Goal: Navigation & Orientation: Find specific page/section

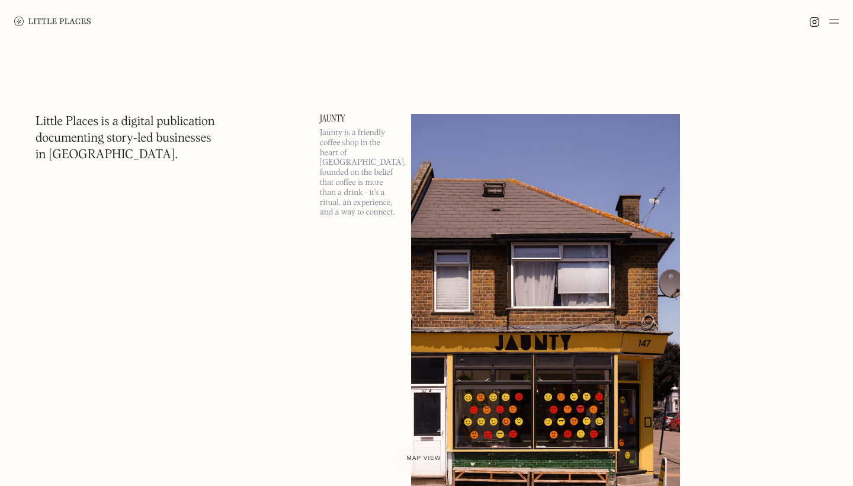
click at [169, 138] on h1 "Little Places is a digital publication documenting story-led businesses in Lond…" at bounding box center [126, 139] width 180 height 50
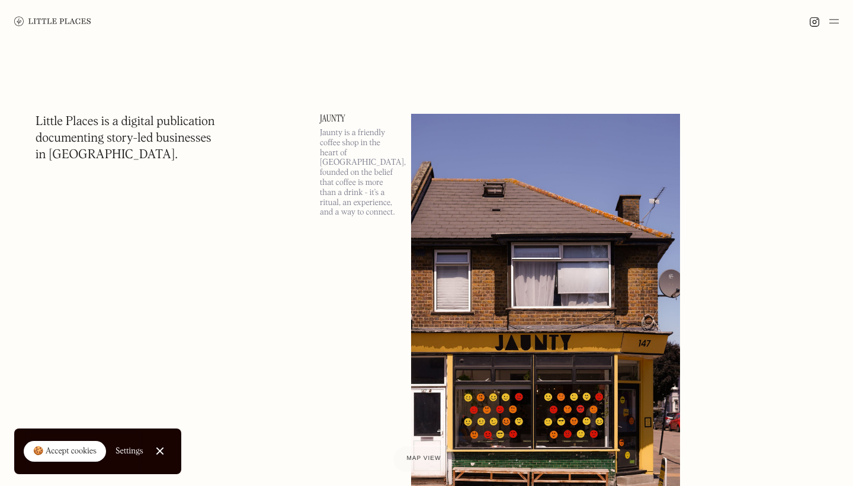
click at [833, 24] on img at bounding box center [833, 21] width 9 height 14
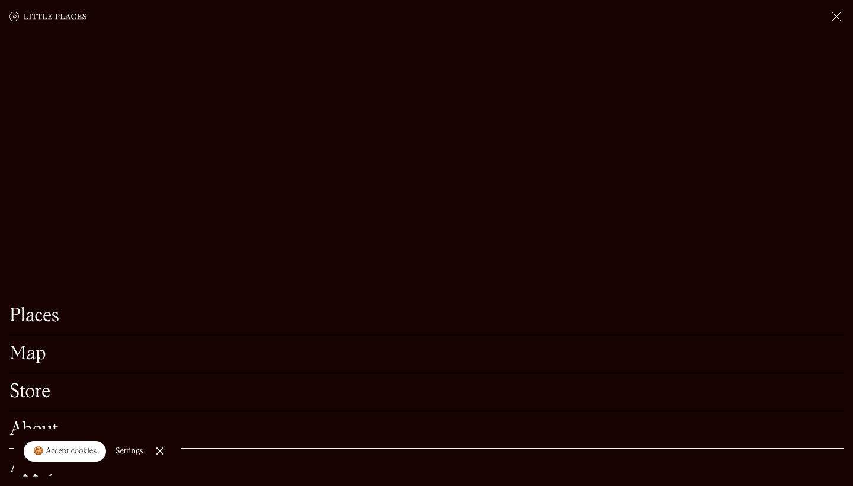
click at [27, 360] on link "Map" at bounding box center [426, 354] width 834 height 18
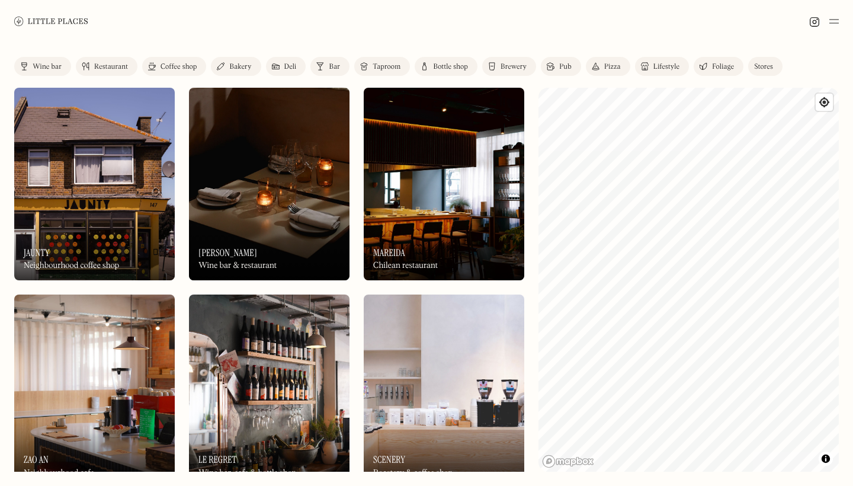
click at [76, 262] on div "Neighbourhood coffee shop" at bounding box center [71, 266] width 95 height 10
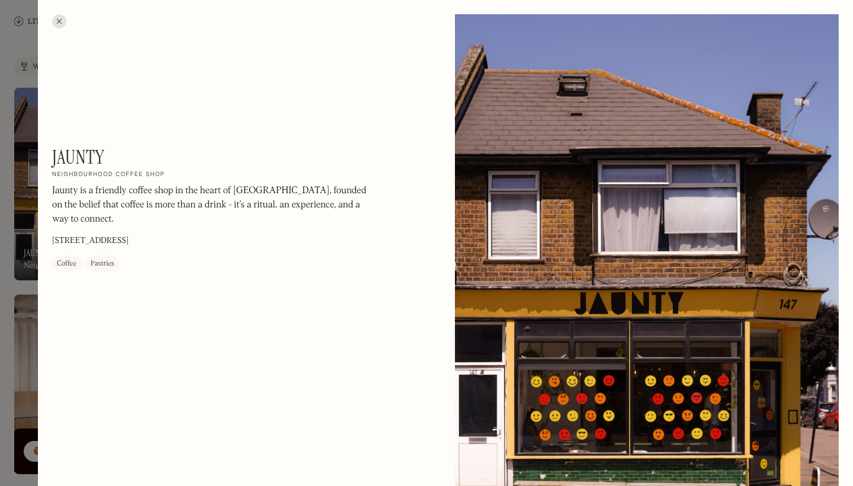
click at [33, 216] on div at bounding box center [426, 243] width 853 height 486
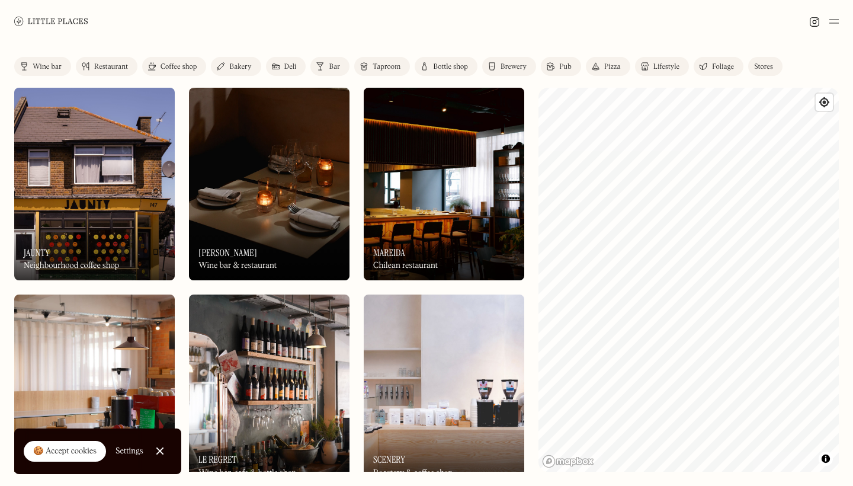
click at [711, 70] on link "Foliage" at bounding box center [719, 66] width 50 height 19
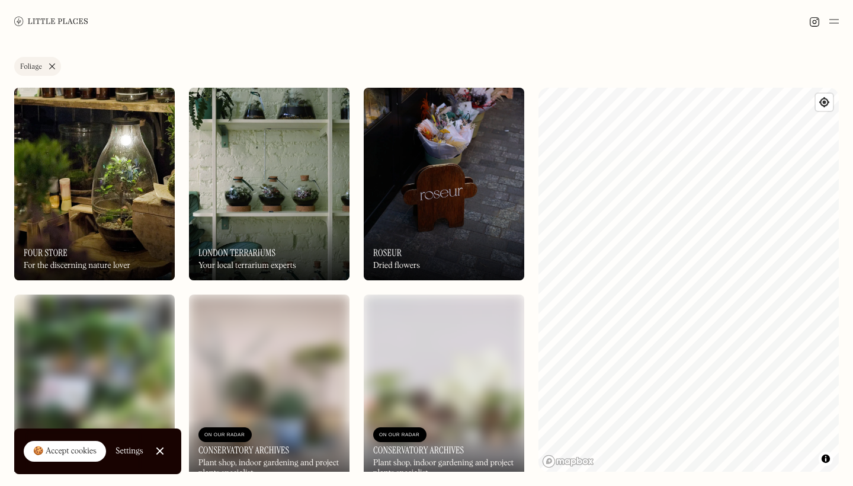
click at [55, 64] on link "Foliage" at bounding box center [37, 66] width 47 height 19
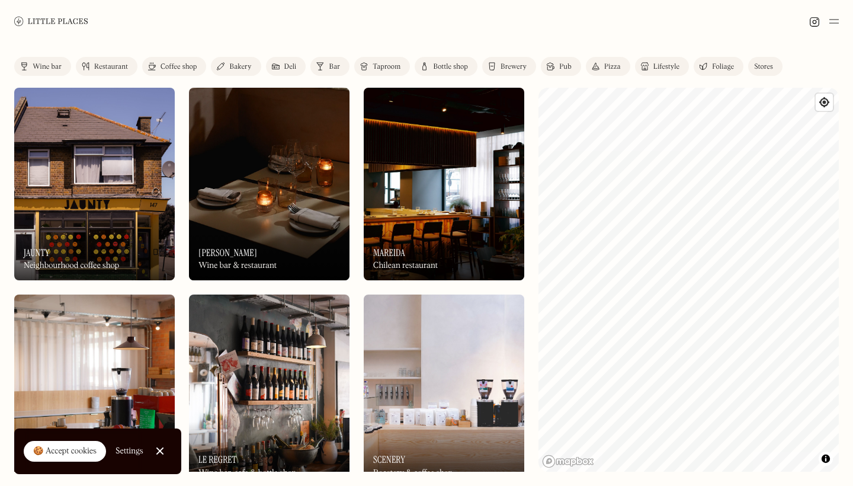
click at [386, 71] on link "Taproom" at bounding box center [382, 66] width 56 height 19
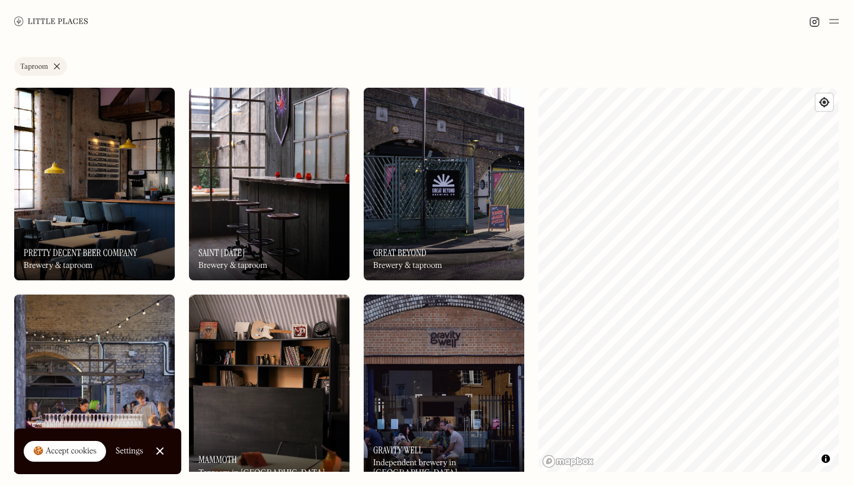
click at [60, 68] on link "Taproom" at bounding box center [40, 66] width 53 height 19
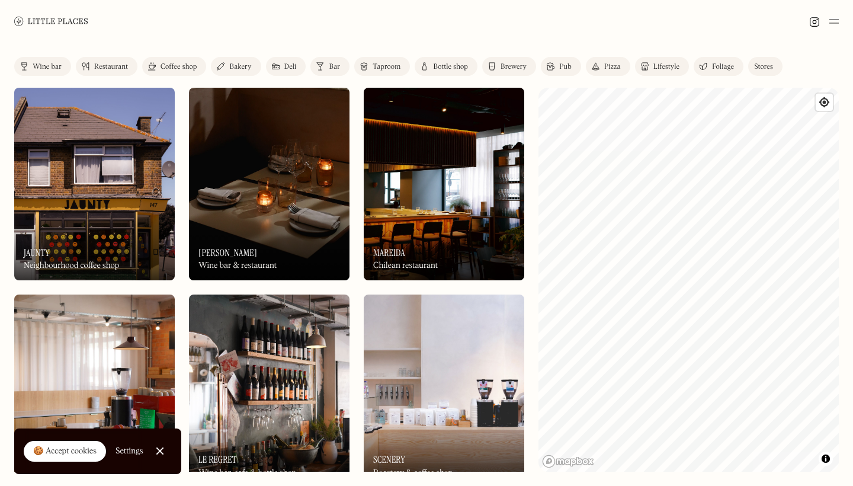
click at [235, 66] on div "Bakery" at bounding box center [240, 66] width 22 height 7
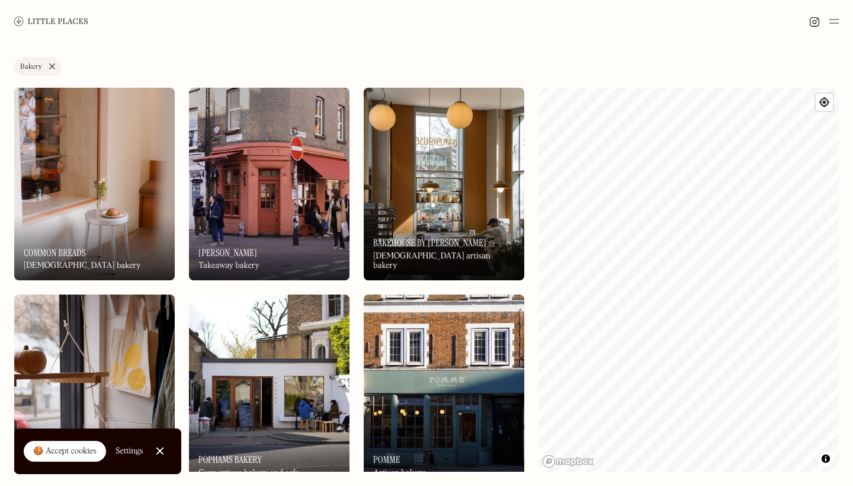
click at [464, 223] on div "On Our Radar Bakehouse by [PERSON_NAME] [DEMOGRAPHIC_DATA] artisan bakery" at bounding box center [444, 247] width 161 height 65
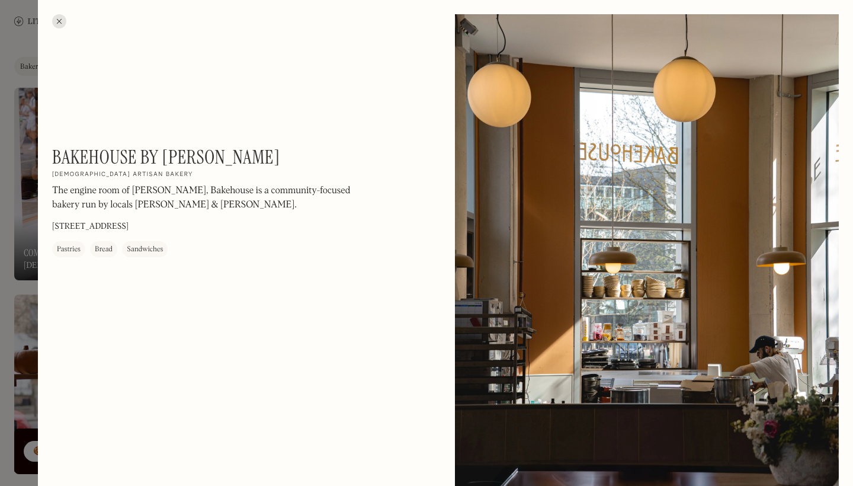
click at [117, 155] on h1 "Bakehouse by [PERSON_NAME]" at bounding box center [166, 157] width 228 height 23
click at [169, 153] on h1 "Bakehouse by [PERSON_NAME]" at bounding box center [166, 157] width 228 height 23
click at [31, 135] on div at bounding box center [426, 243] width 853 height 486
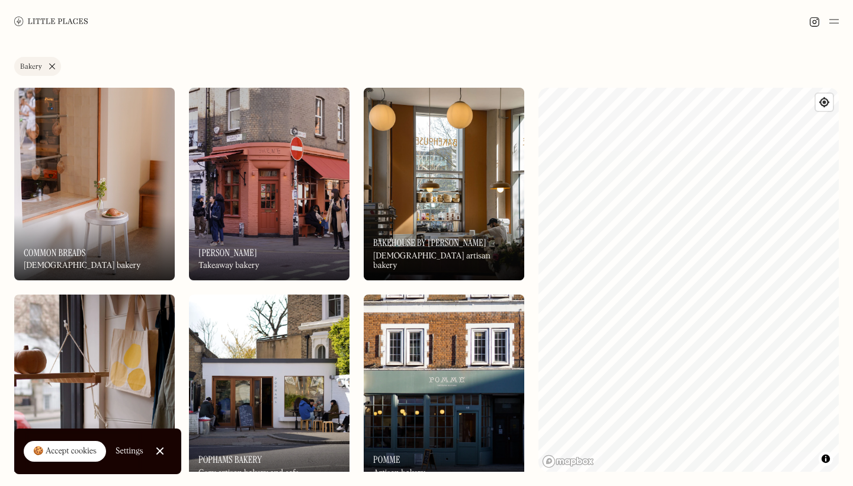
click at [764, 60] on div "Label Bakery Wine bar Restaurant Coffee shop Bakery Deli Bar Taproom Bottle sho…" at bounding box center [426, 69] width 825 height 24
click at [534, 238] on div "Label Bakery Wine bar Restaurant Coffee shop Bakery Deli Bar Taproom Bottle sho…" at bounding box center [426, 264] width 853 height 443
click at [424, 445] on div "On Our Radar Pomme Artisan bakery" at bounding box center [444, 454] width 161 height 65
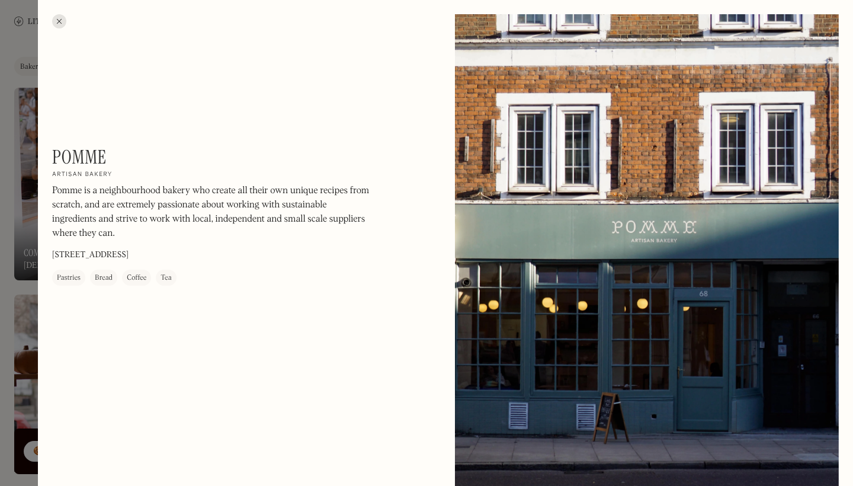
click at [27, 312] on div at bounding box center [426, 243] width 853 height 486
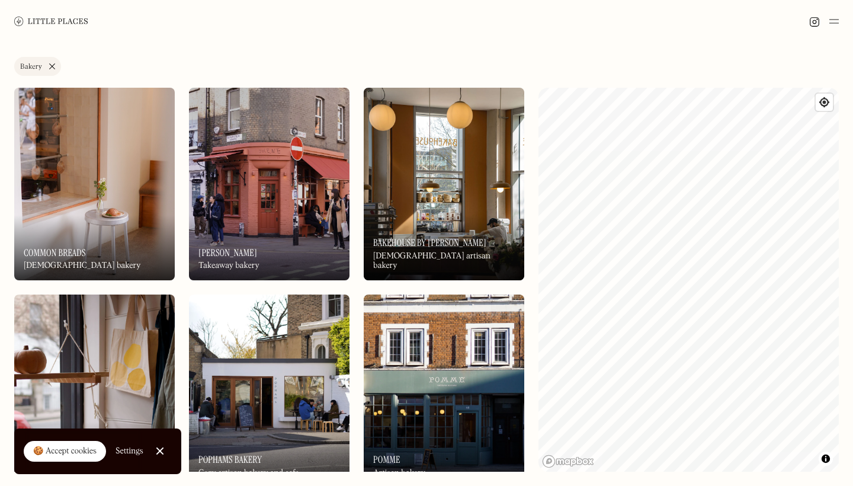
click at [850, 49] on div "Label Bakery Wine bar Restaurant Coffee shop Bakery Deli Bar Taproom Bottle sho…" at bounding box center [426, 264] width 853 height 443
click at [50, 66] on link "Bakery" at bounding box center [37, 66] width 47 height 19
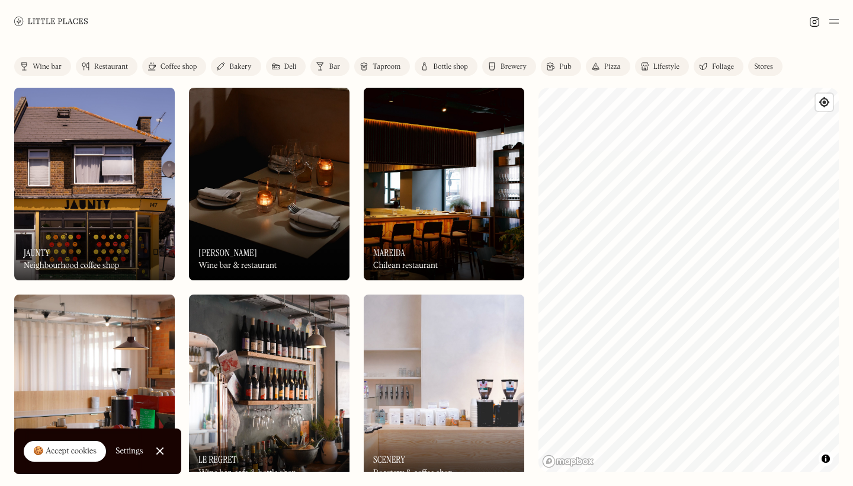
click at [522, 189] on img at bounding box center [444, 184] width 161 height 193
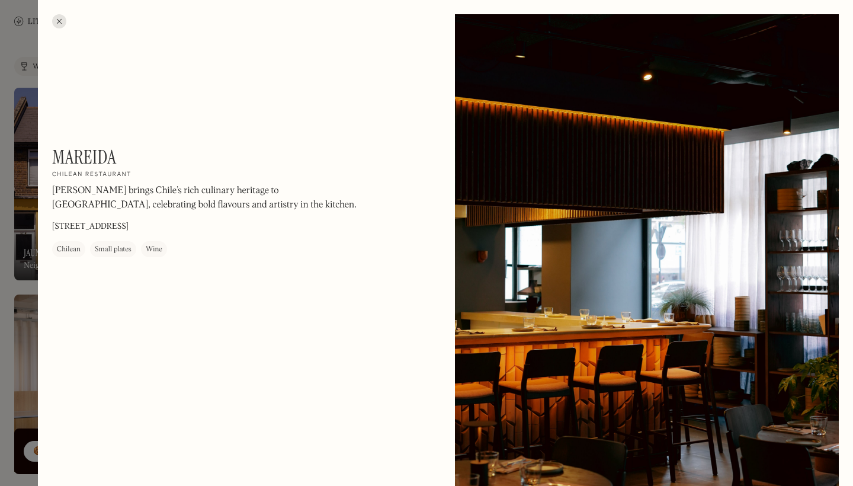
click at [17, 97] on div at bounding box center [426, 243] width 853 height 486
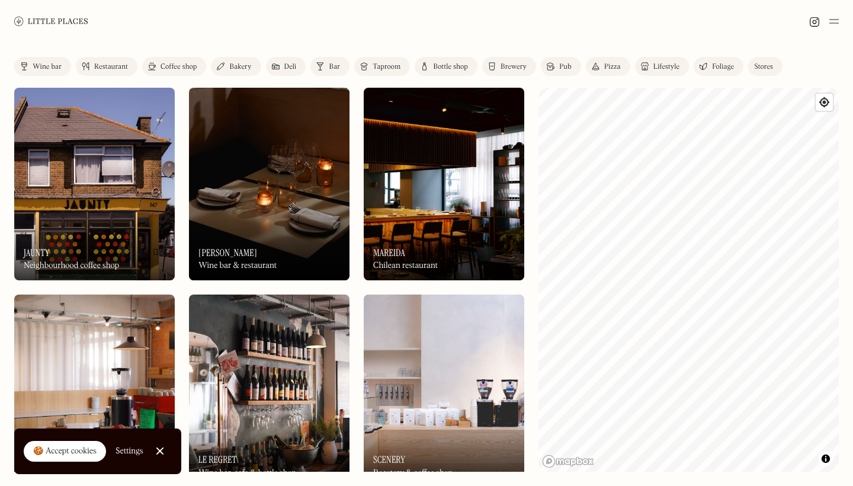
click at [184, 68] on div "Coffee shop" at bounding box center [179, 66] width 36 height 7
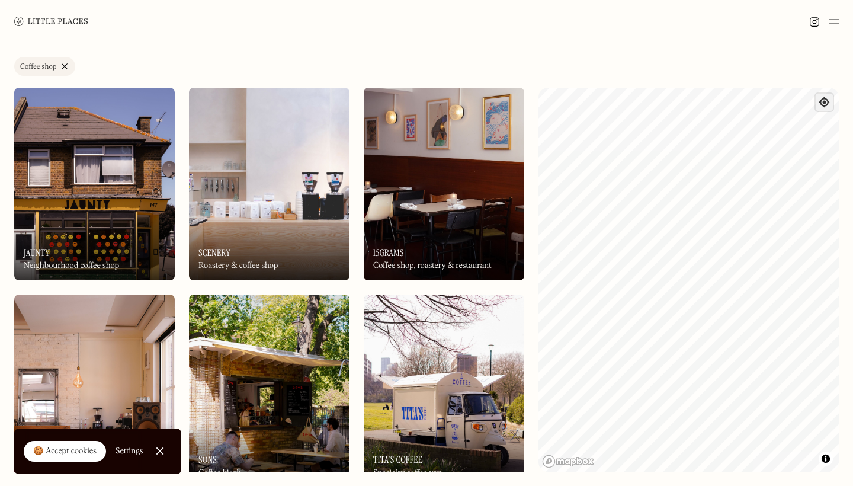
click at [825, 104] on span "Find my location" at bounding box center [824, 102] width 17 height 17
click at [161, 450] on link "Close Cookie Popup" at bounding box center [160, 451] width 24 height 24
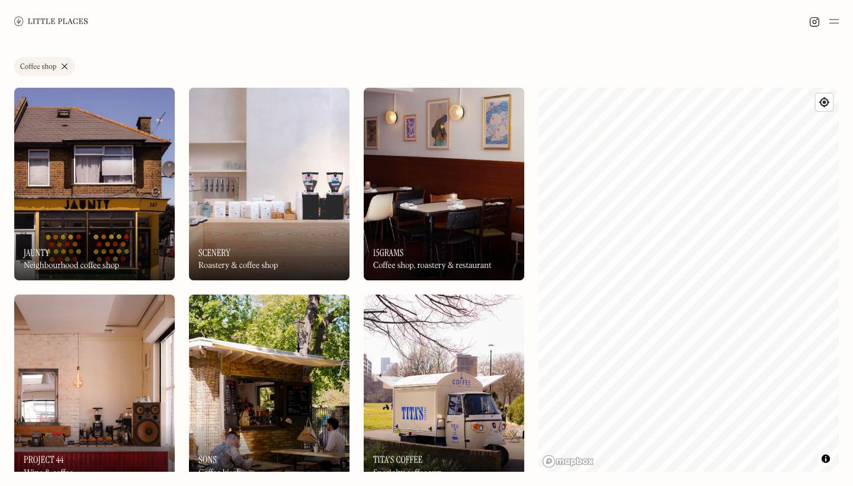
click at [530, 398] on div "Label Coffee shop Wine bar Restaurant Coffee shop Bakery Deli Bar Taproom Bottl…" at bounding box center [426, 264] width 853 height 443
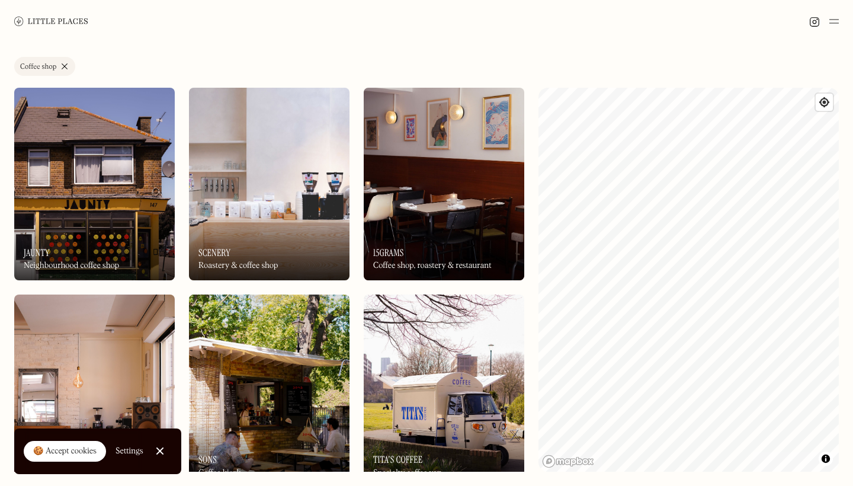
click at [473, 261] on div "Coffee shop, roastery & restaurant" at bounding box center [432, 266] width 118 height 10
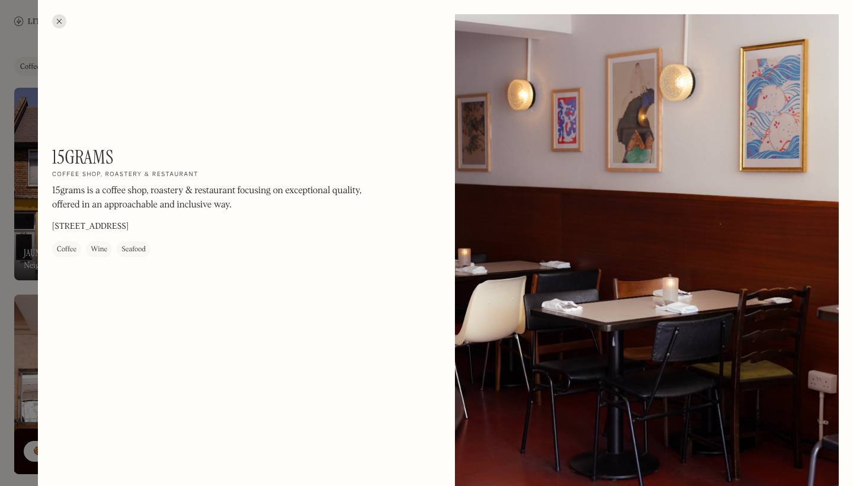
click at [7, 201] on div at bounding box center [426, 243] width 853 height 486
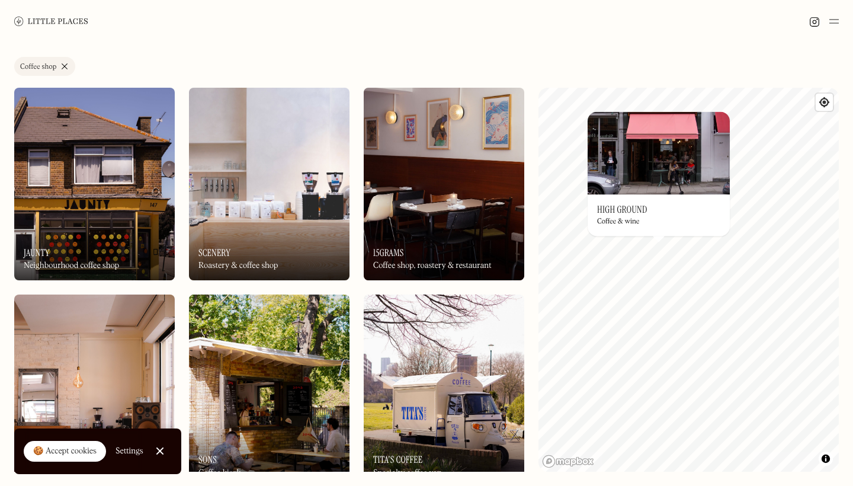
click at [652, 214] on div "On Our Radar High Ground Coffee & wine" at bounding box center [659, 214] width 142 height 41
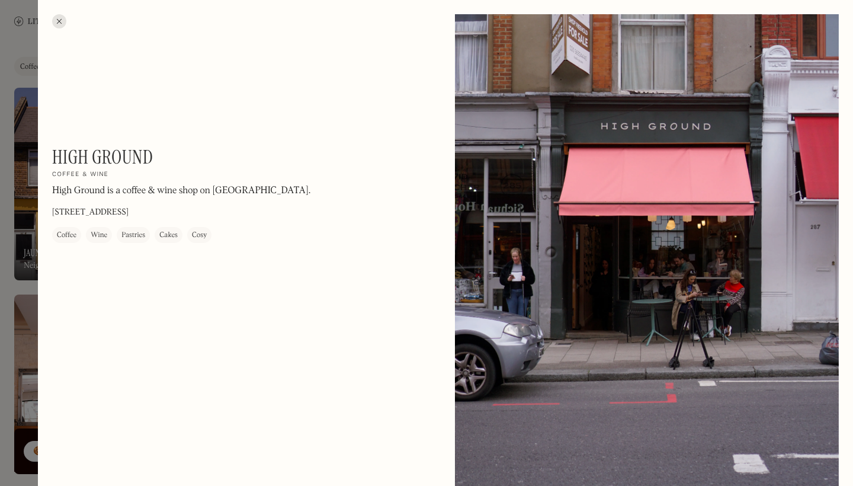
click at [30, 199] on div at bounding box center [426, 243] width 853 height 486
